Goal: Information Seeking & Learning: Learn about a topic

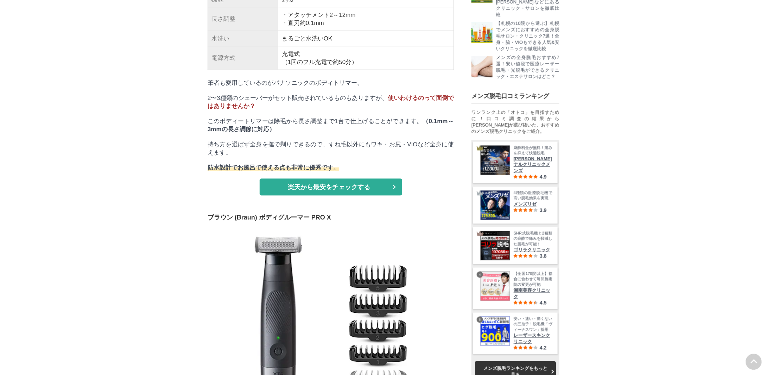
click at [378, 196] on link "楽天から最安をチェックする (opens in a new window)" at bounding box center [331, 187] width 143 height 17
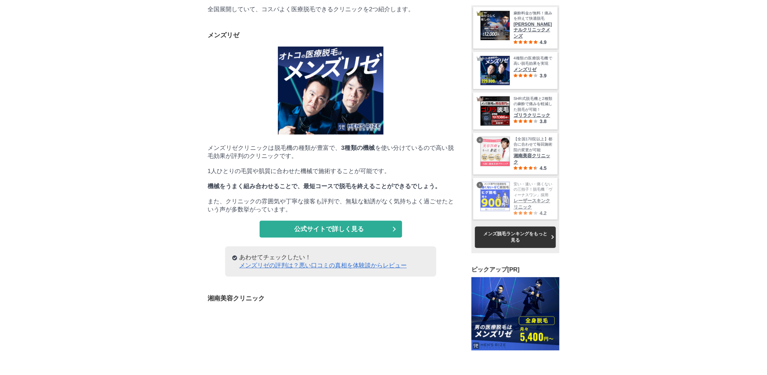
scroll to position [12740, 352]
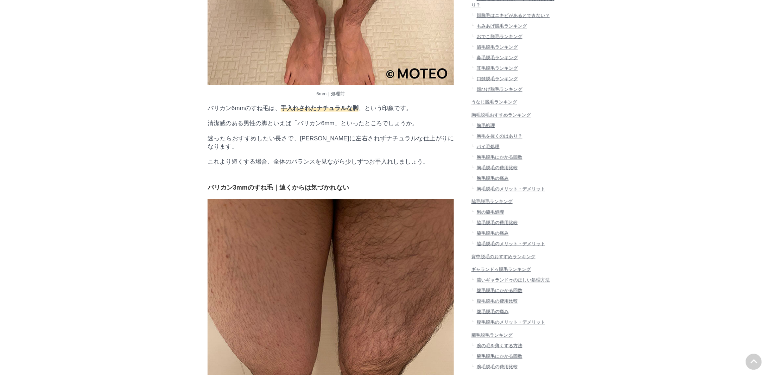
click at [503, 141] on link "胸毛を抜くのはあり？" at bounding box center [516, 136] width 88 height 11
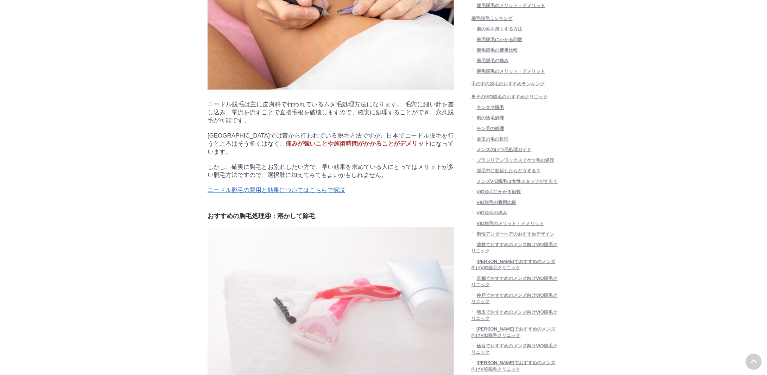
click at [496, 110] on span "キンタマ脱毛" at bounding box center [490, 107] width 27 height 5
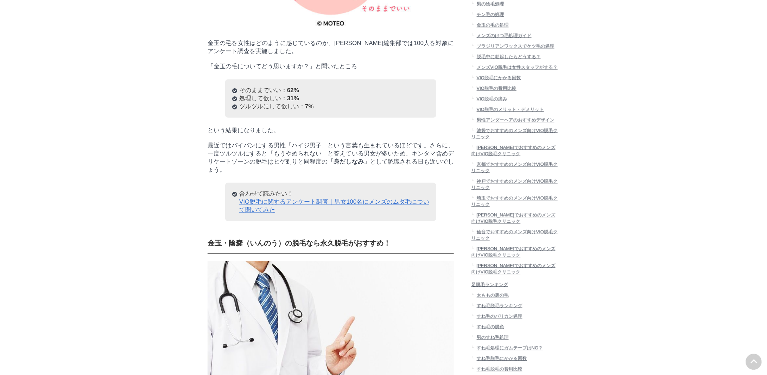
scroll to position [669, 0]
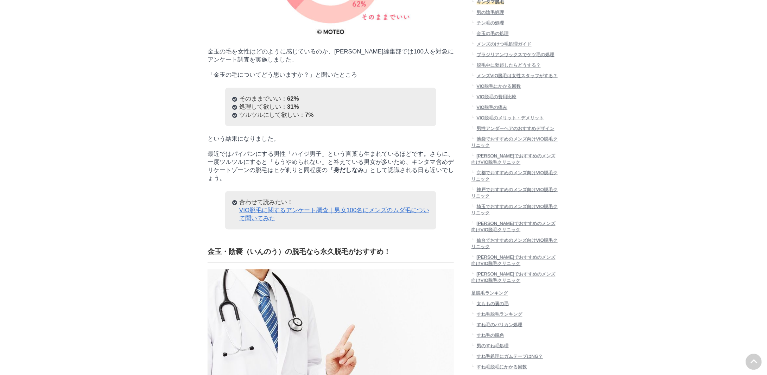
click at [522, 47] on span "メンズのけつ毛処理ガイド" at bounding box center [504, 44] width 55 height 5
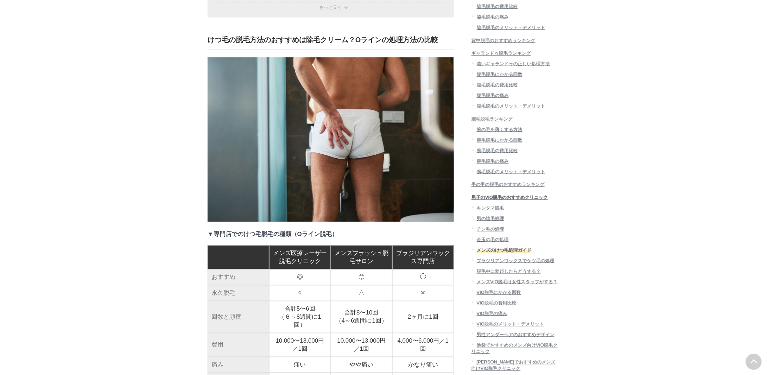
scroll to position [493, 0]
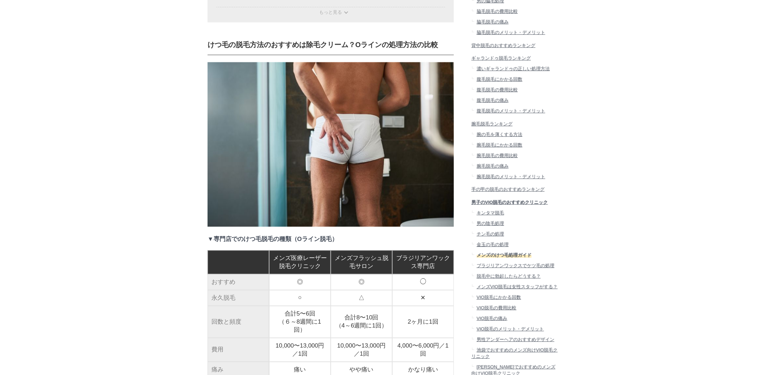
click at [511, 61] on span "ギャランドゥ脱毛ランキング" at bounding box center [501, 58] width 59 height 5
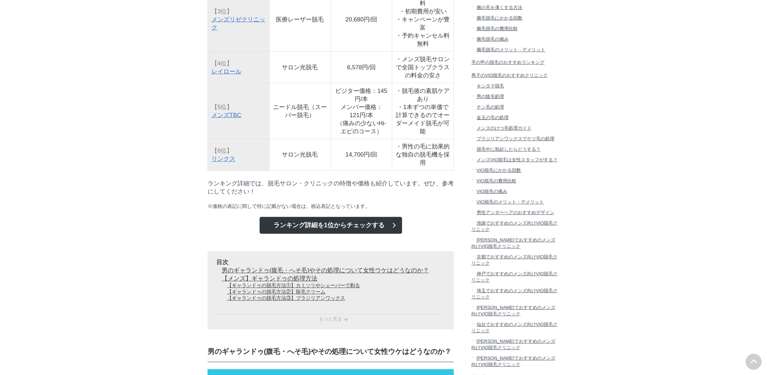
scroll to position [352, 0]
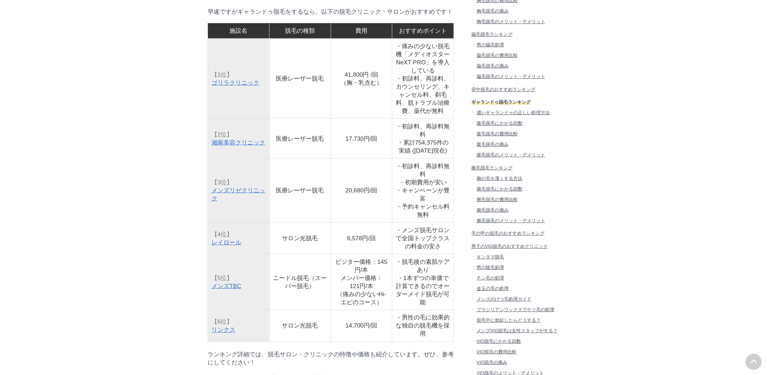
click at [511, 115] on span "濃いギャランドゥの正しい処理方法" at bounding box center [513, 112] width 73 height 5
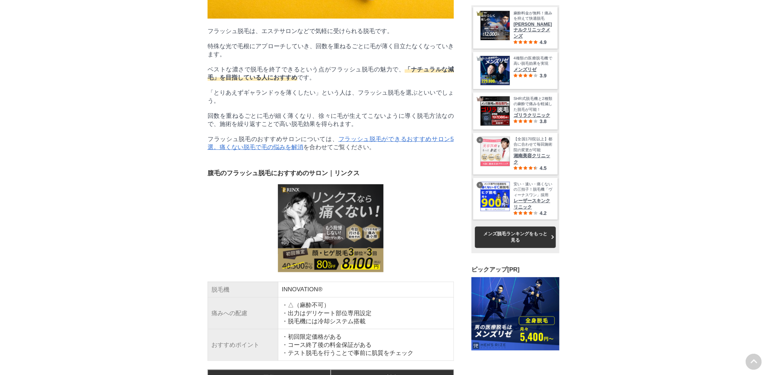
scroll to position [4426, 0]
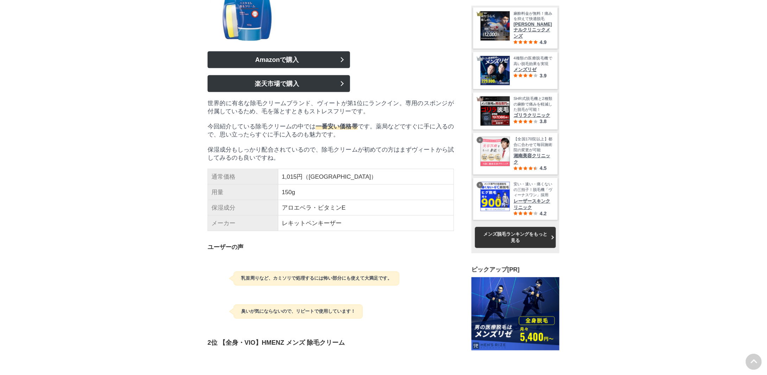
scroll to position [1795, 0]
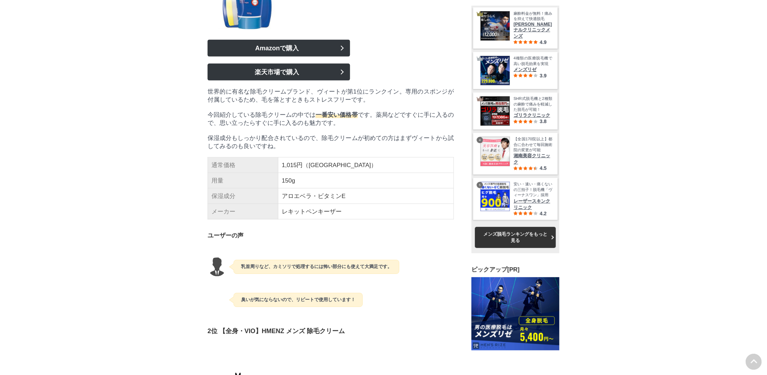
click at [264, 57] on link "Amazonで購入" at bounding box center [279, 48] width 143 height 17
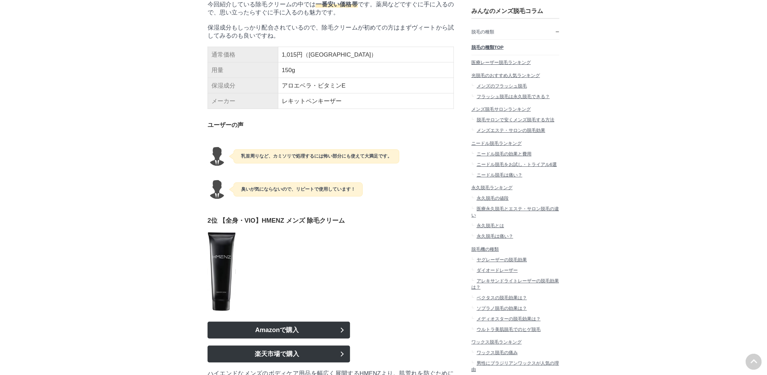
scroll to position [1900, 0]
